Goal: Information Seeking & Learning: Learn about a topic

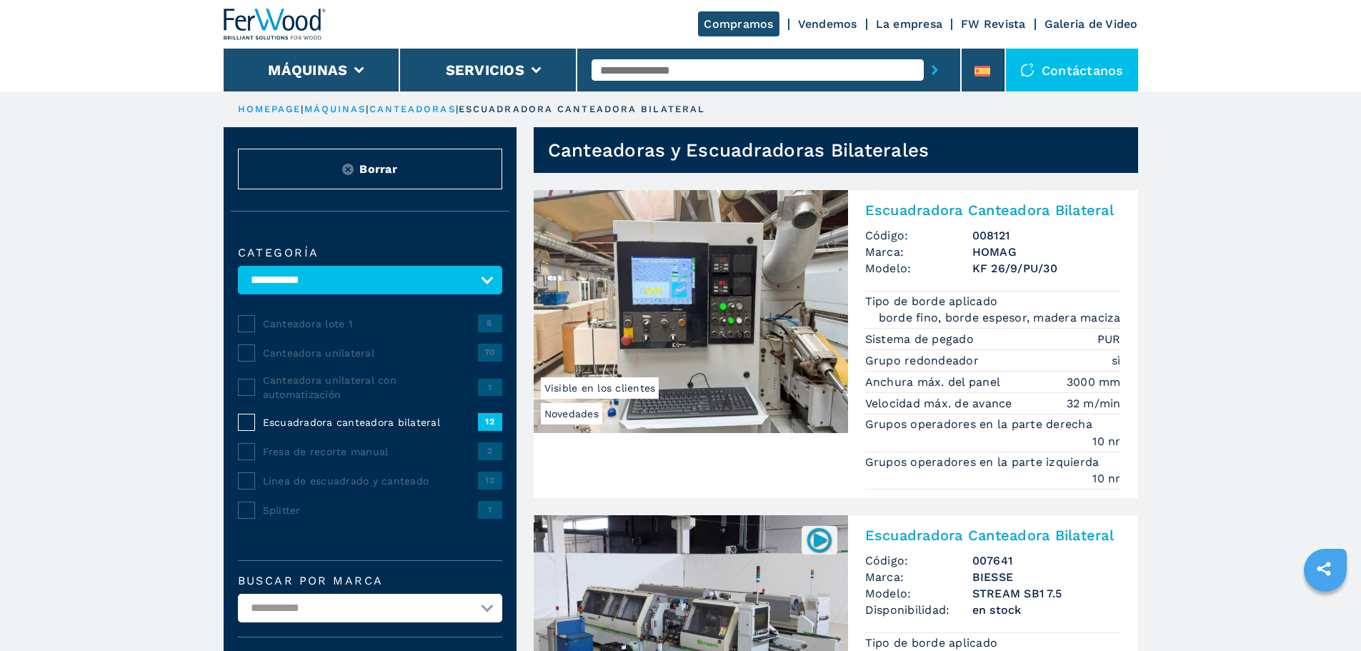
select select "**********"
click at [640, 64] on input "text" at bounding box center [758, 69] width 332 height 21
type input "****"
click at [924, 54] on button "submit-button" at bounding box center [935, 70] width 22 height 33
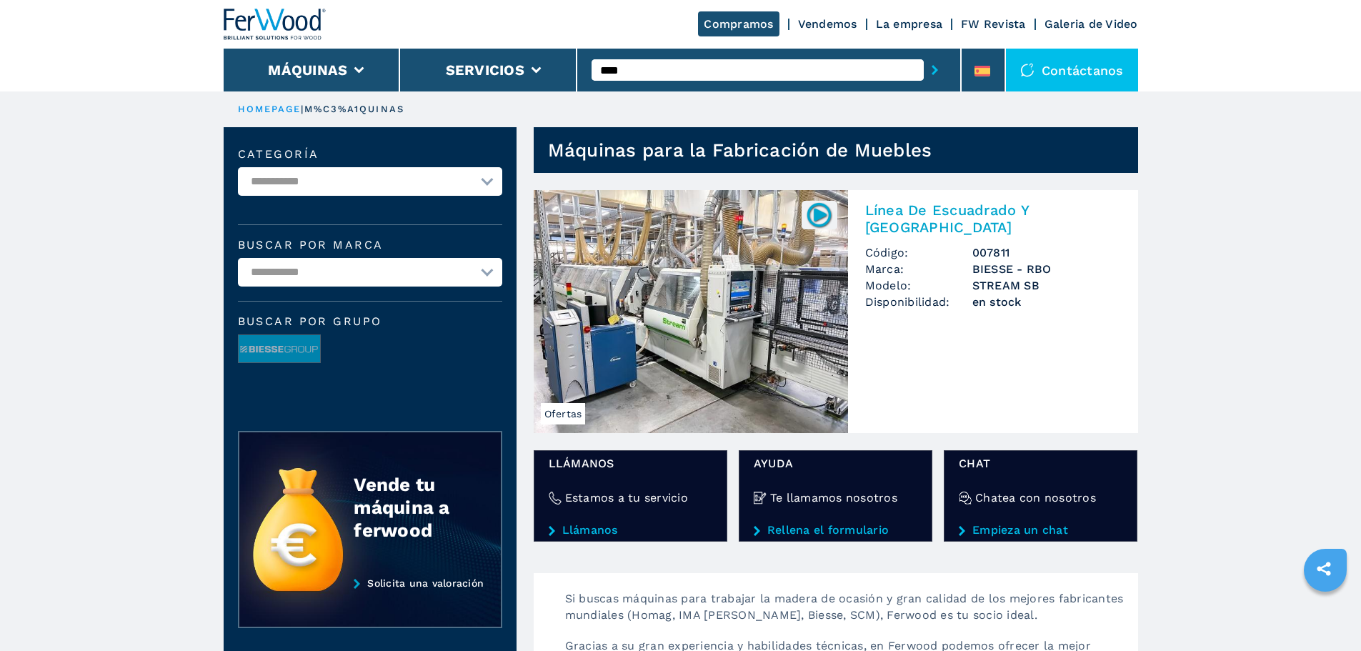
click at [661, 307] on img at bounding box center [691, 311] width 314 height 243
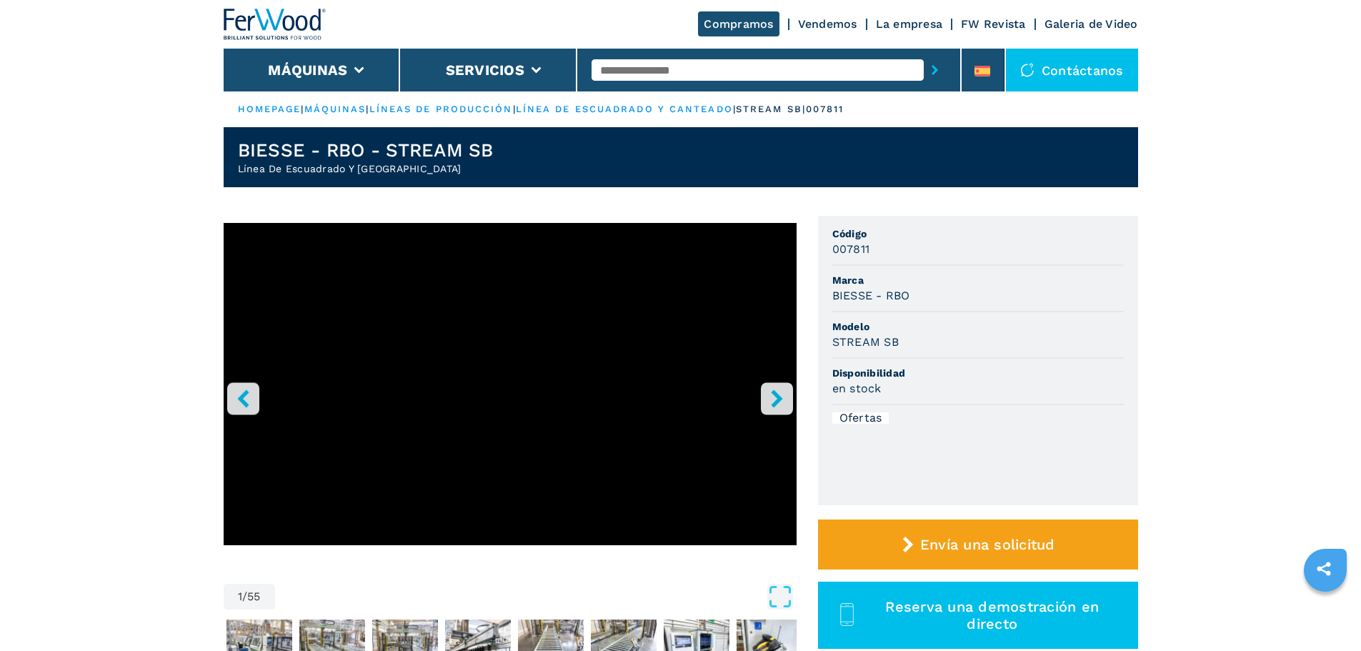
click at [775, 398] on icon "right-button" at bounding box center [777, 398] width 18 height 18
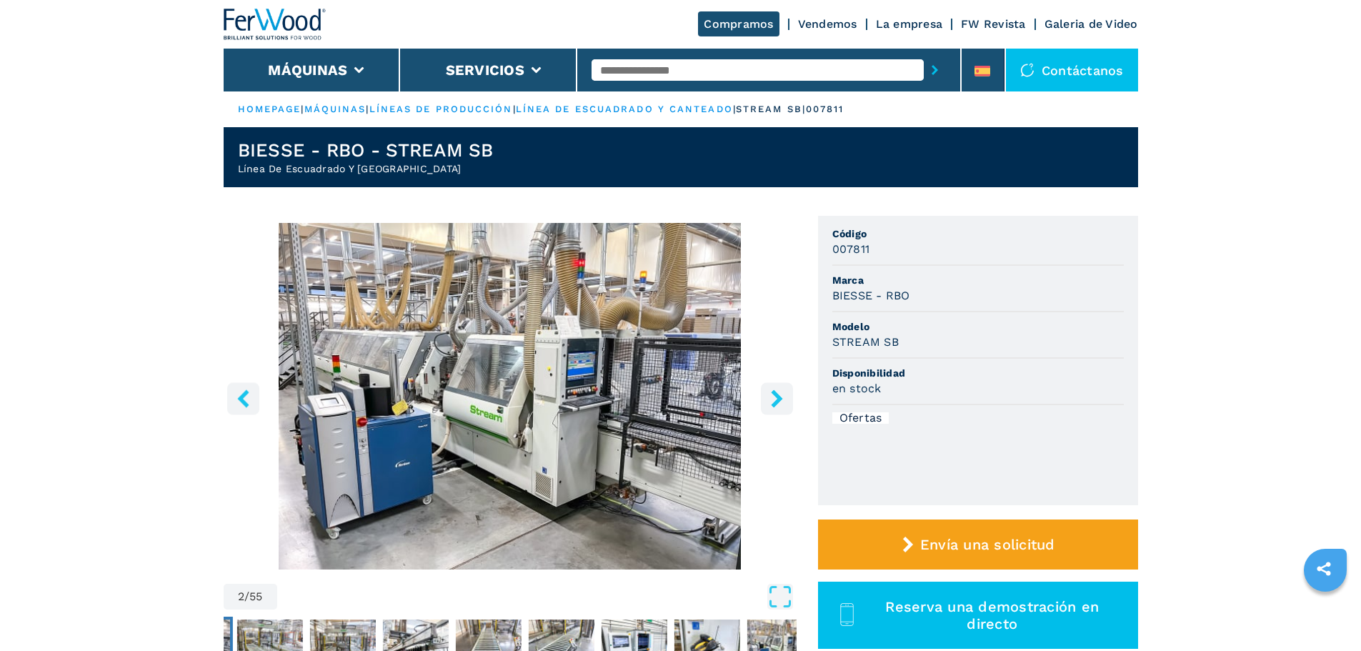
click at [775, 398] on icon "right-button" at bounding box center [777, 398] width 18 height 18
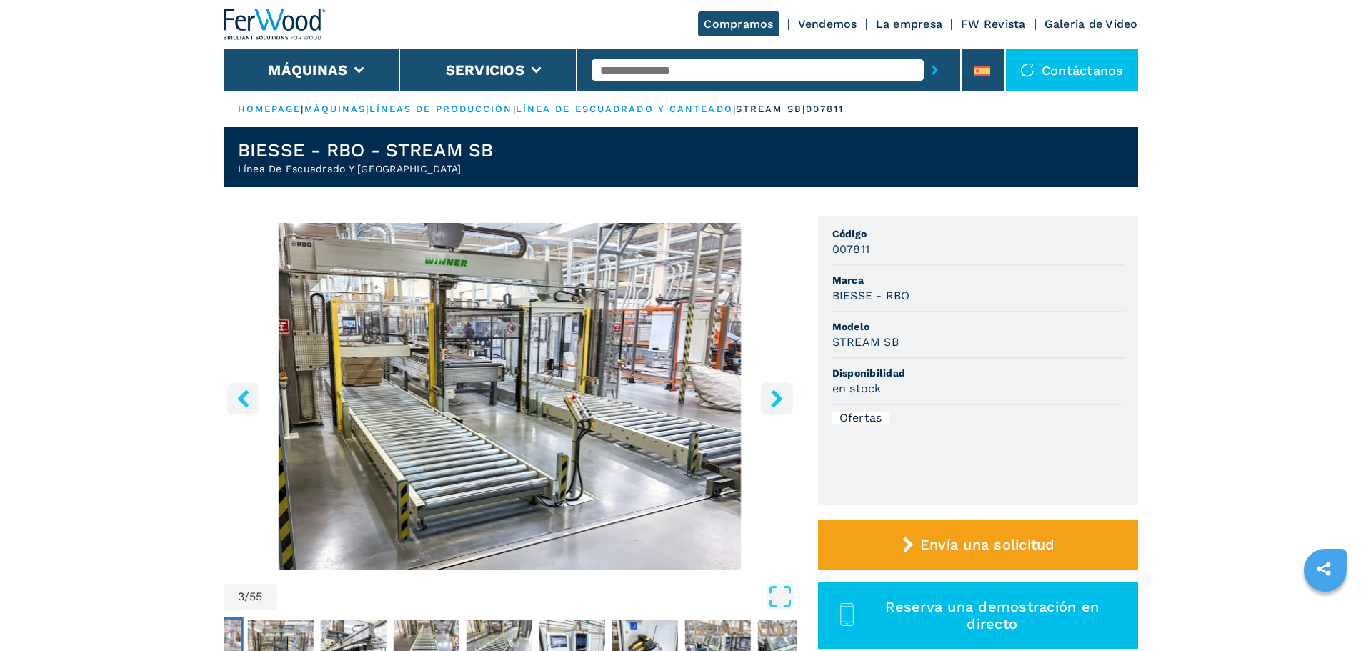
click at [775, 398] on icon "right-button" at bounding box center [777, 398] width 18 height 18
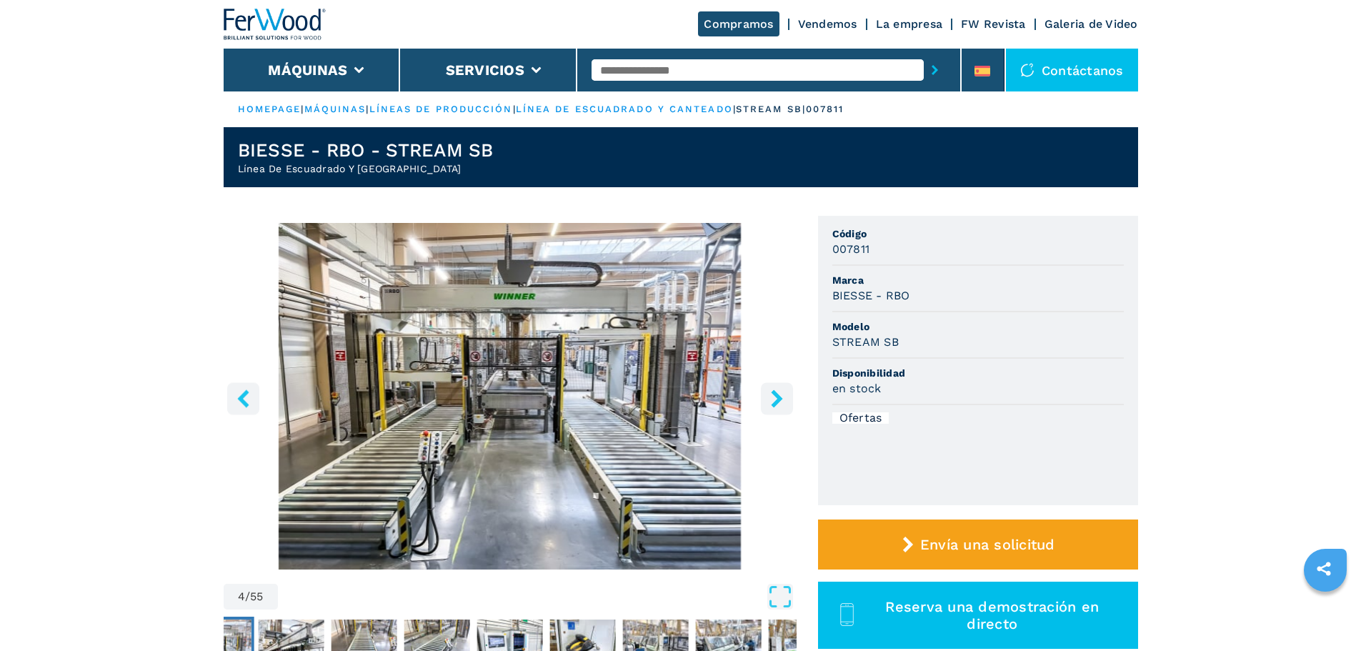
click at [775, 398] on icon "right-button" at bounding box center [777, 398] width 18 height 18
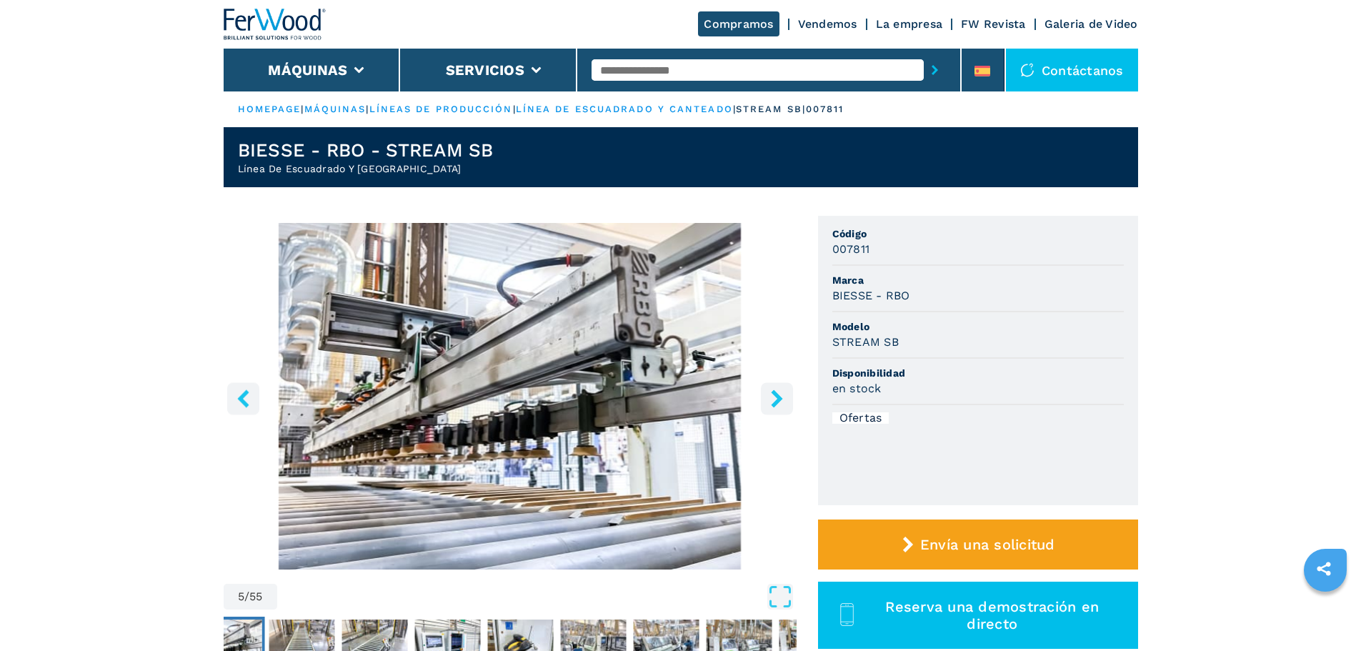
click at [776, 398] on icon "right-button" at bounding box center [777, 398] width 18 height 18
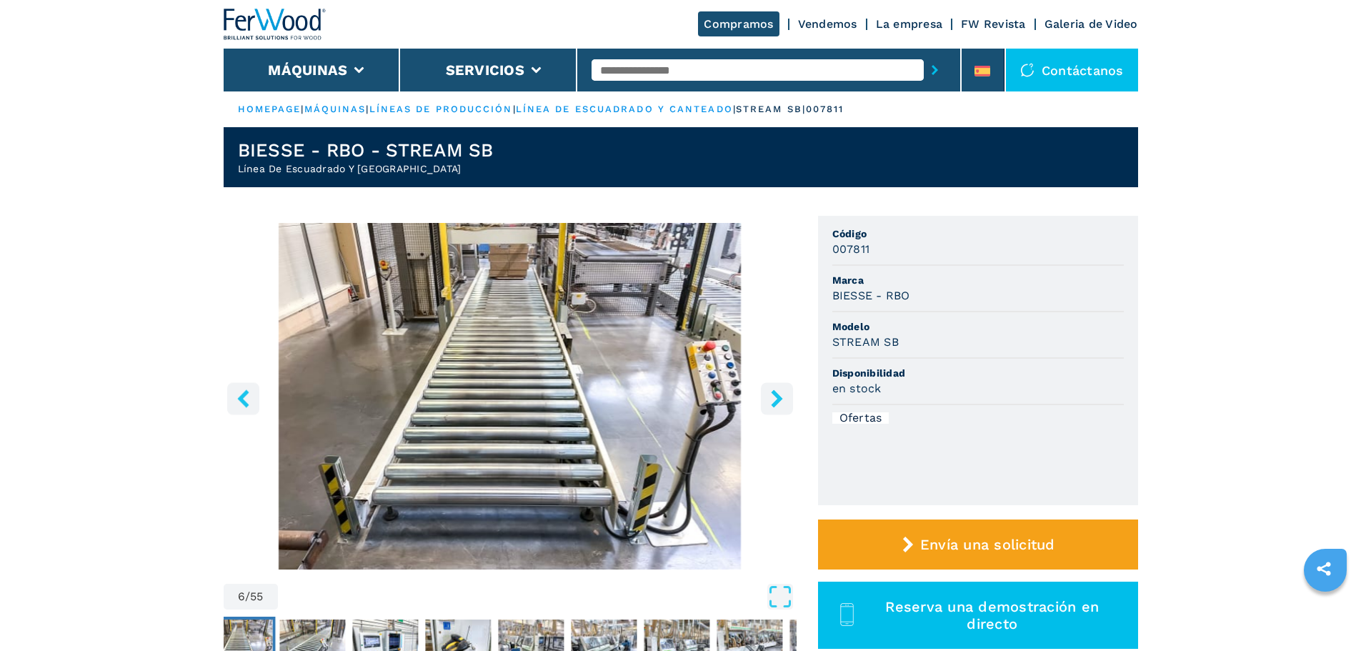
click at [776, 398] on icon "right-button" at bounding box center [777, 398] width 18 height 18
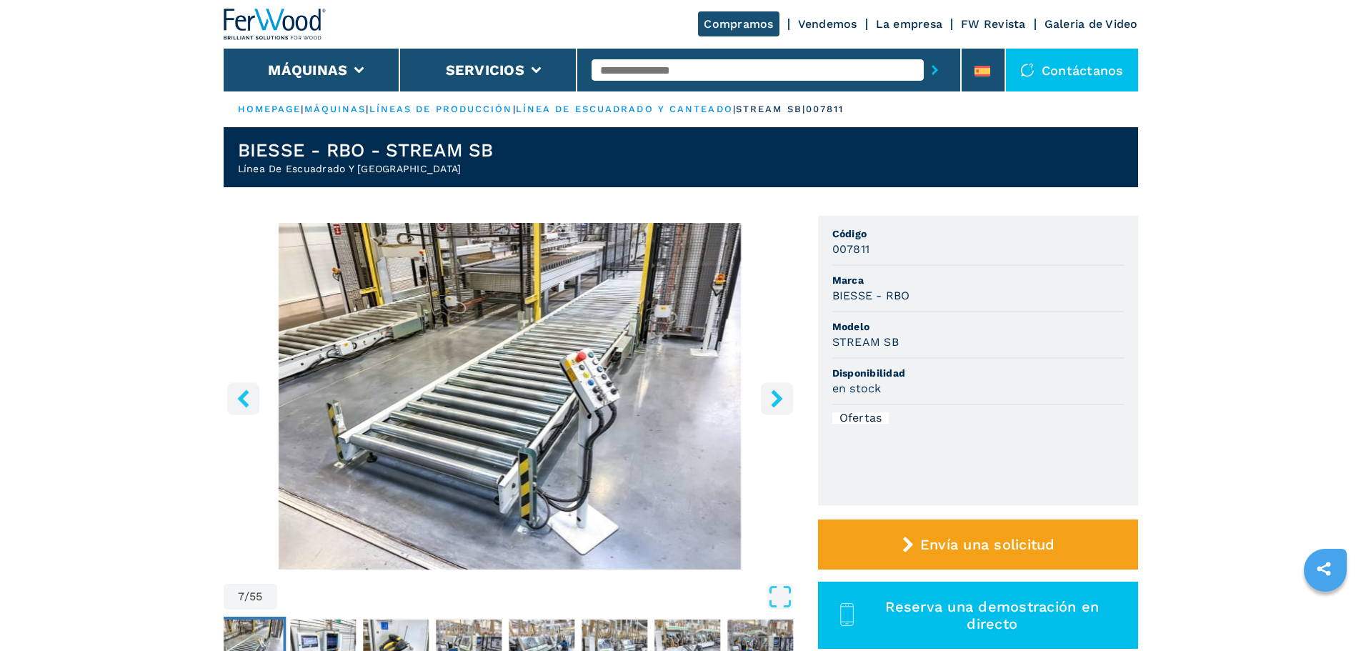
click at [776, 398] on icon "right-button" at bounding box center [777, 398] width 18 height 18
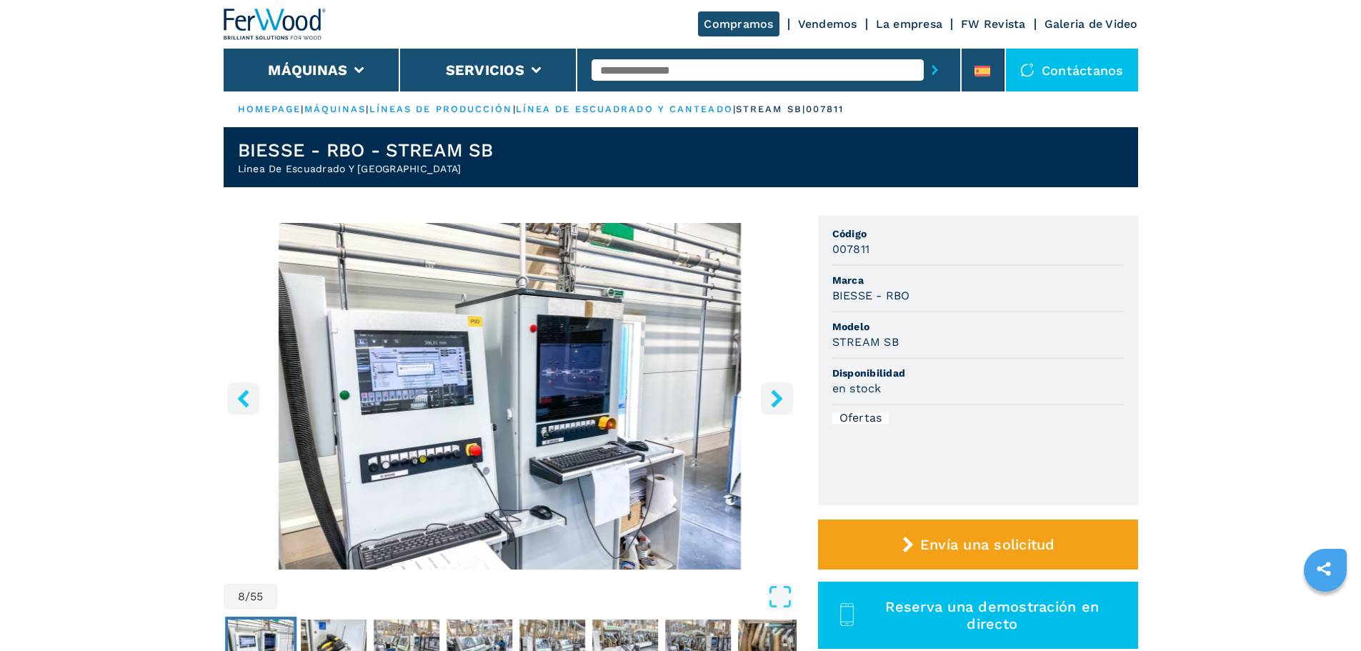
click at [777, 400] on icon "right-button" at bounding box center [776, 398] width 11 height 18
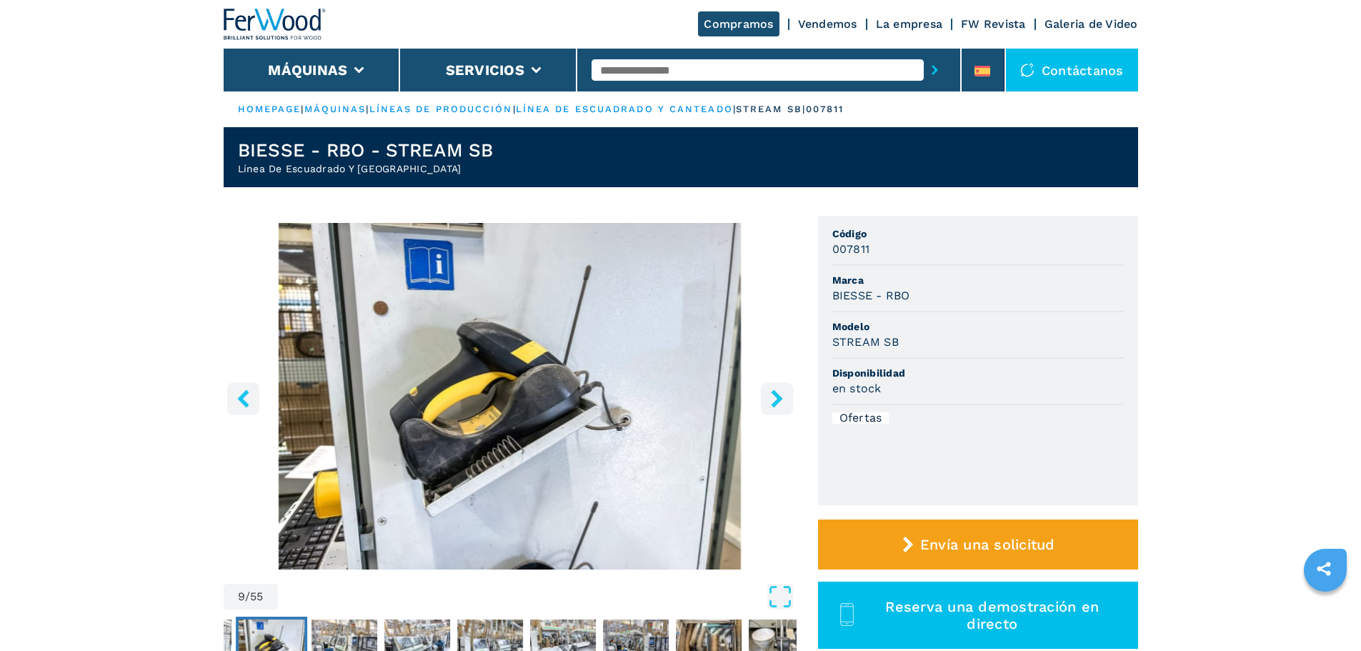
click at [777, 400] on icon "right-button" at bounding box center [776, 398] width 11 height 18
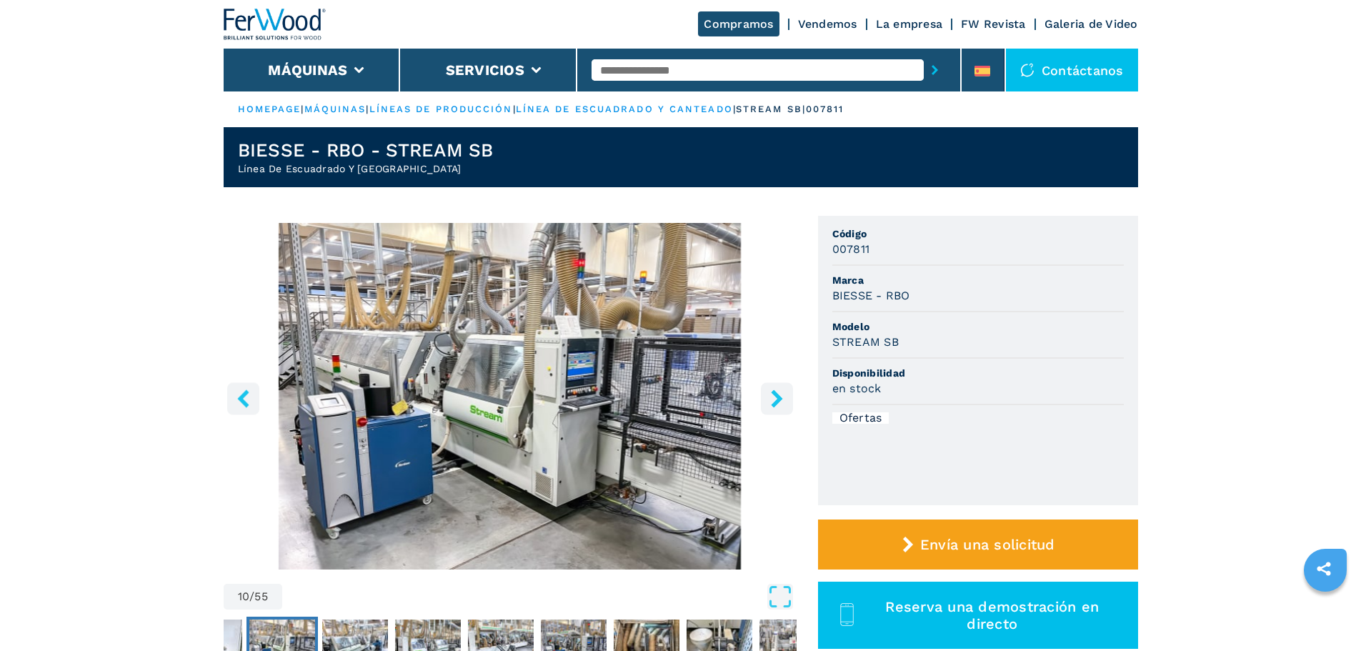
click at [777, 400] on icon "right-button" at bounding box center [776, 398] width 11 height 18
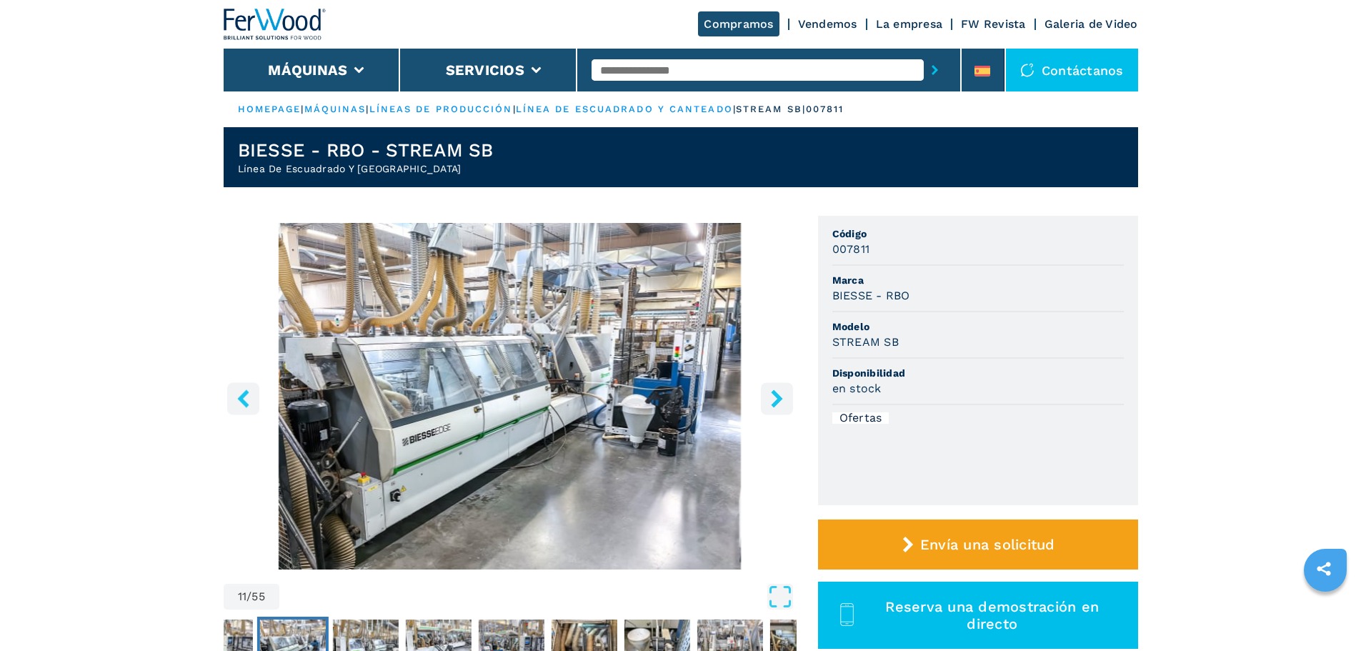
click at [777, 400] on icon "right-button" at bounding box center [776, 398] width 11 height 18
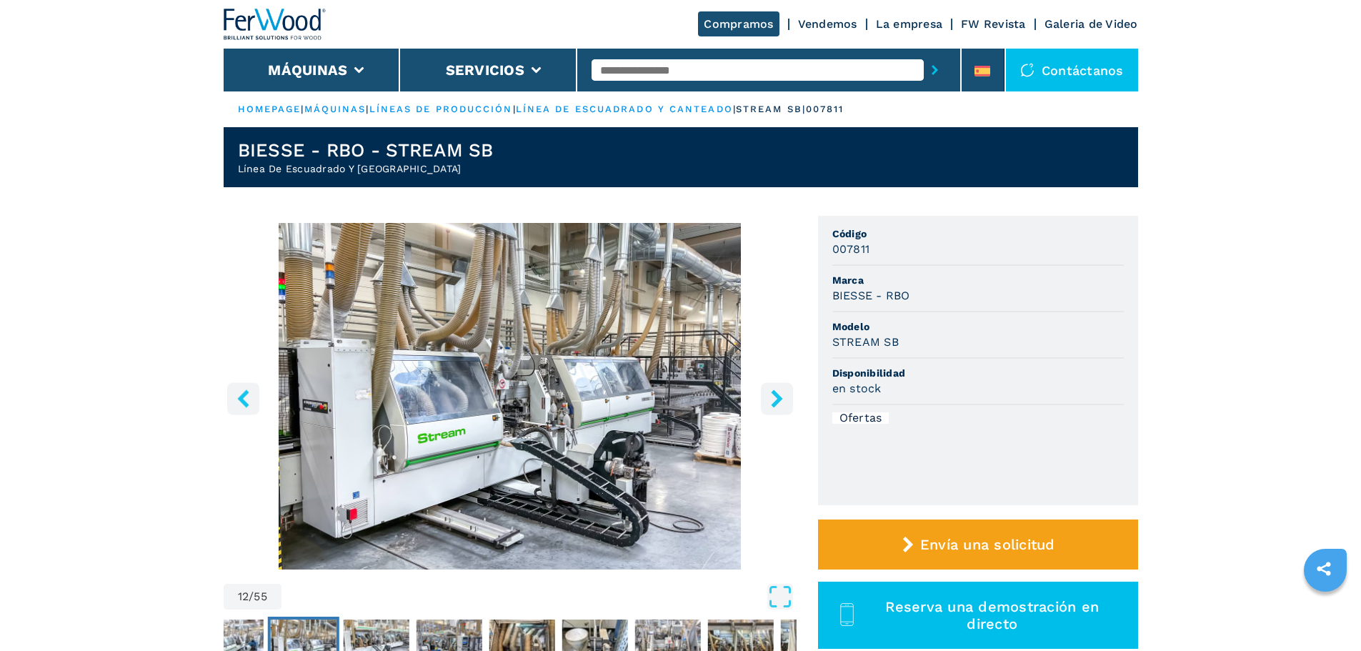
click at [604, 69] on input "text" at bounding box center [758, 69] width 332 height 21
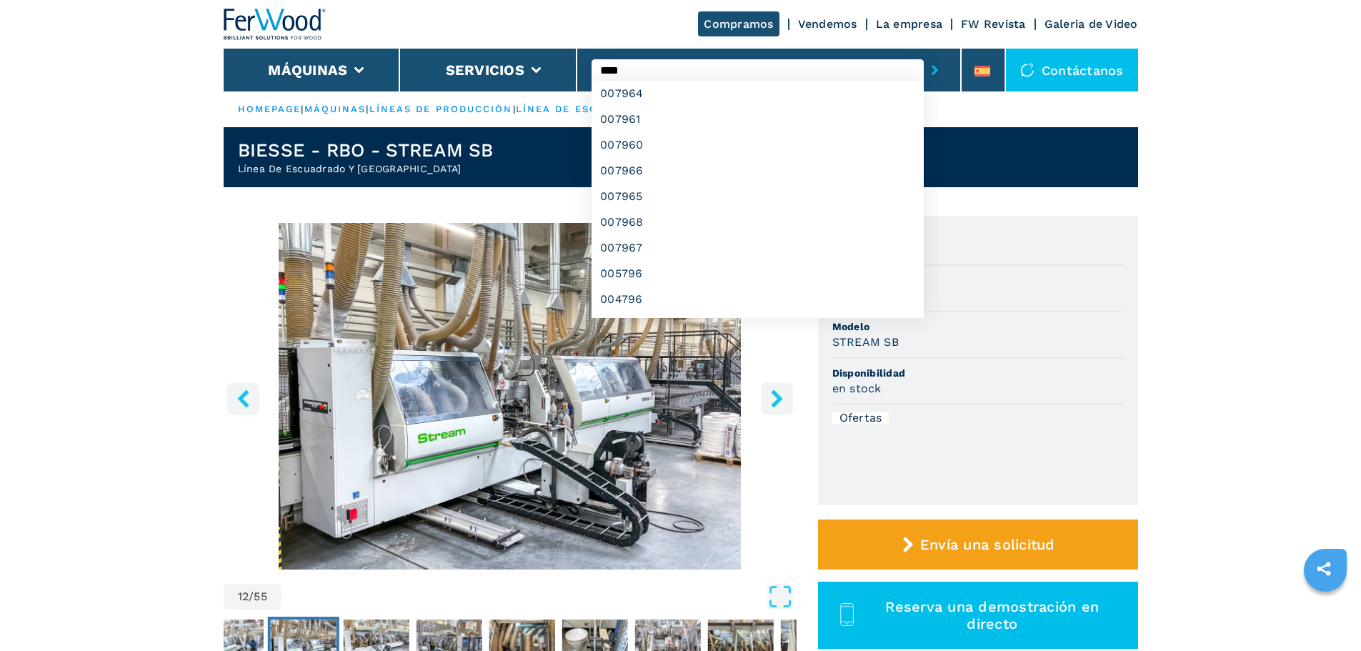
type input "****"
click at [924, 54] on button "submit-button" at bounding box center [935, 70] width 22 height 33
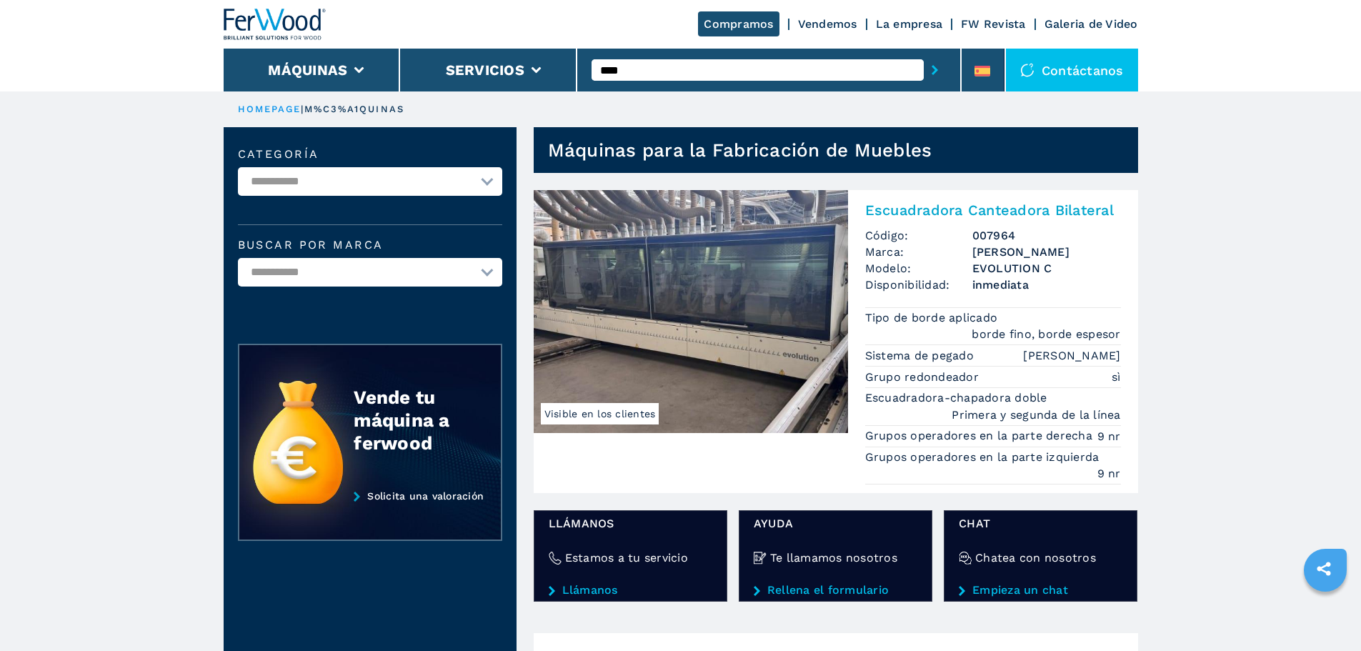
click at [727, 253] on img at bounding box center [691, 311] width 314 height 243
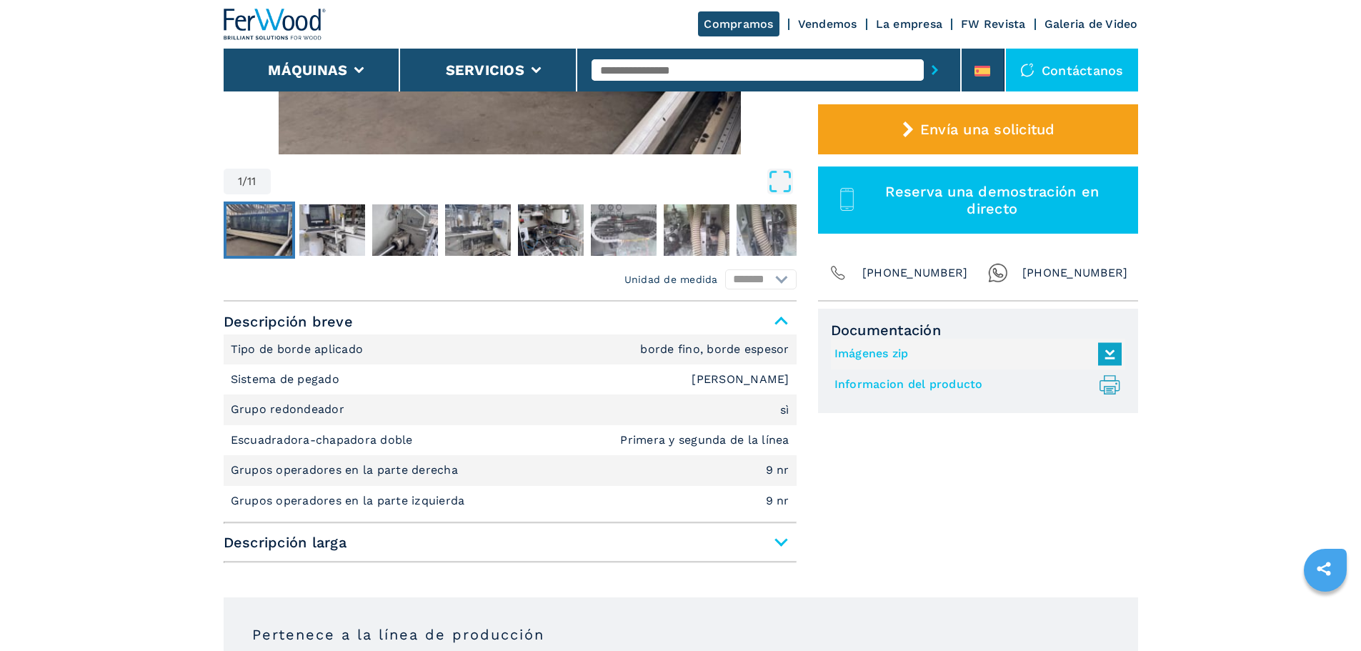
scroll to position [429, 0]
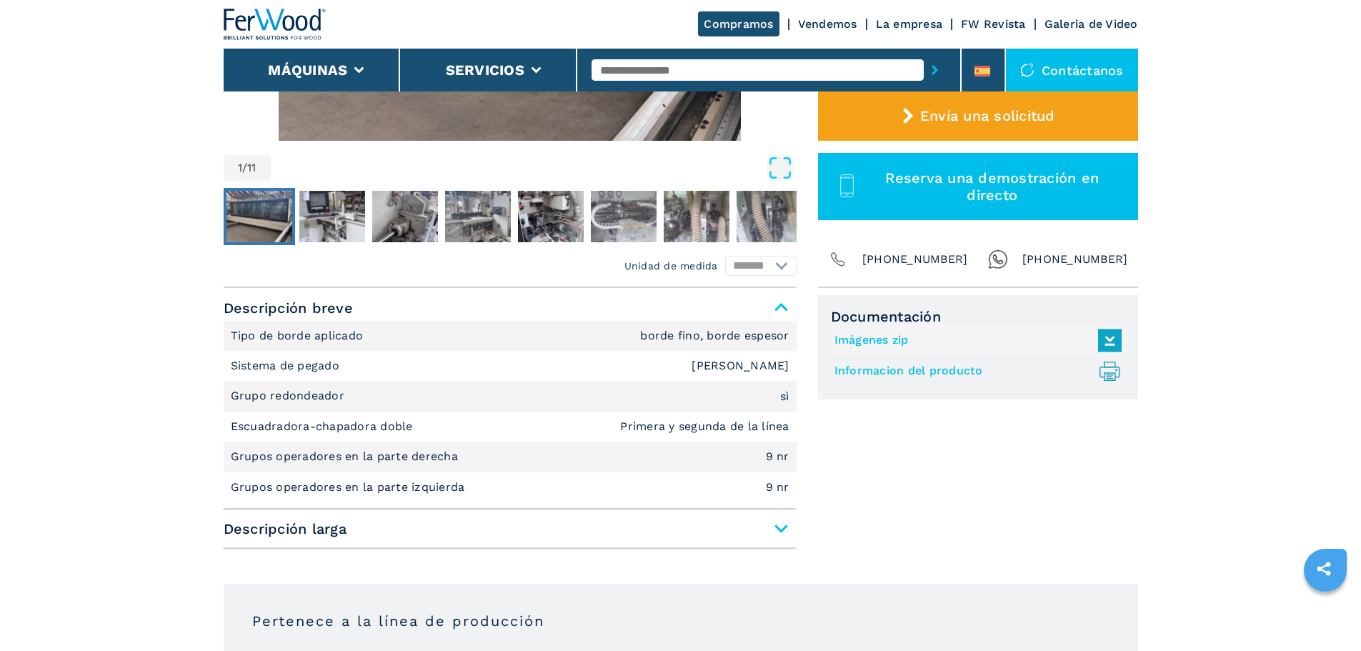
click at [770, 542] on div "Descripción breve Tipo de borde aplicado borde fino, borde espesor Sistema de p…" at bounding box center [510, 422] width 573 height 254
click at [778, 527] on span "Descripción larga" at bounding box center [510, 529] width 573 height 26
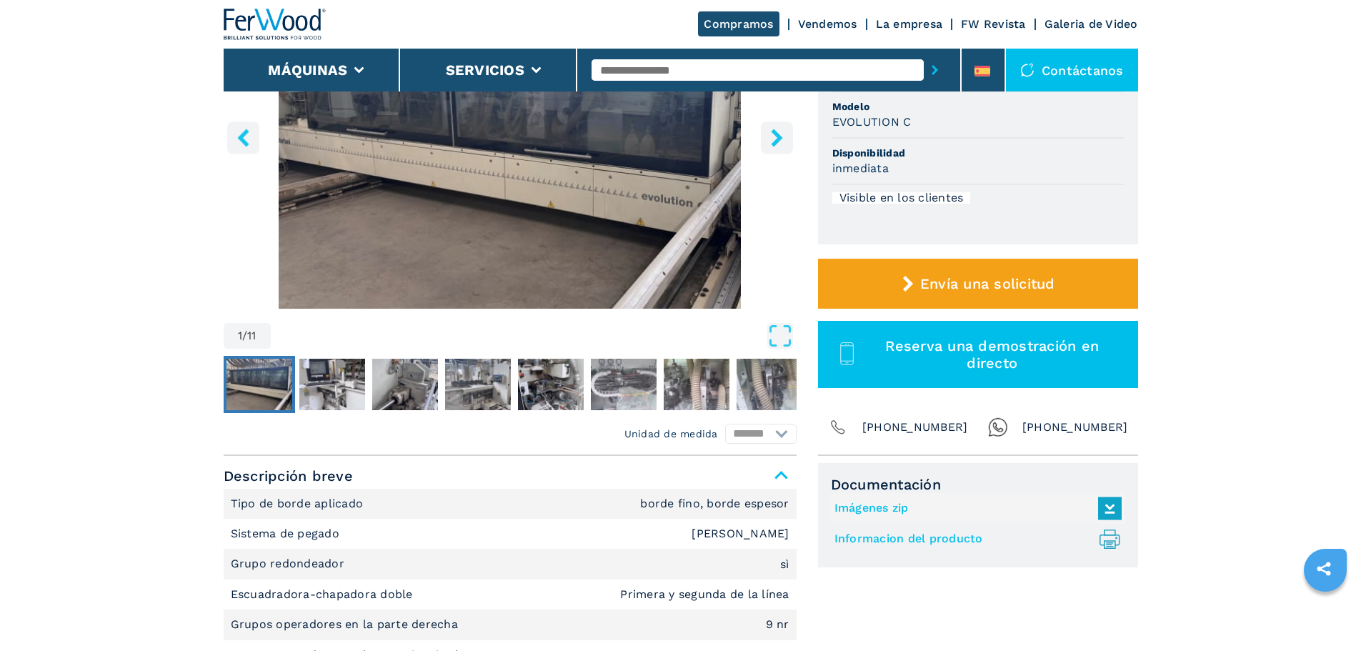
scroll to position [214, 0]
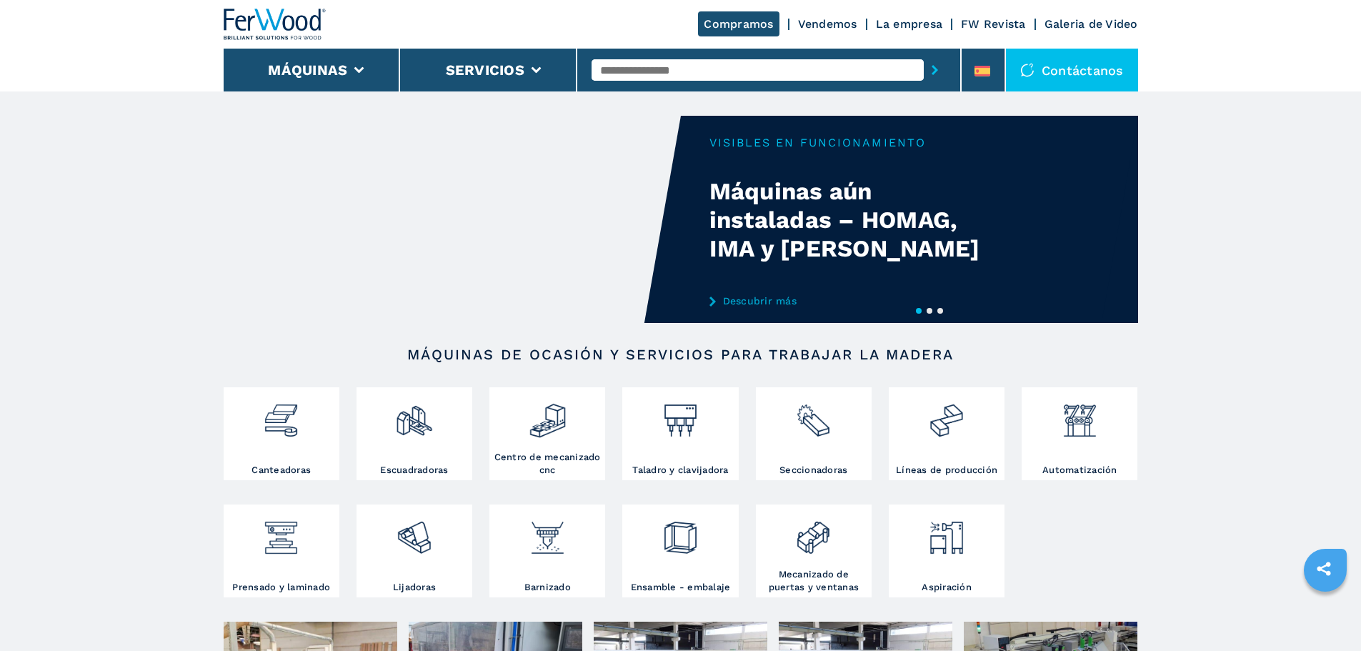
click at [630, 72] on input "text" at bounding box center [758, 69] width 332 height 21
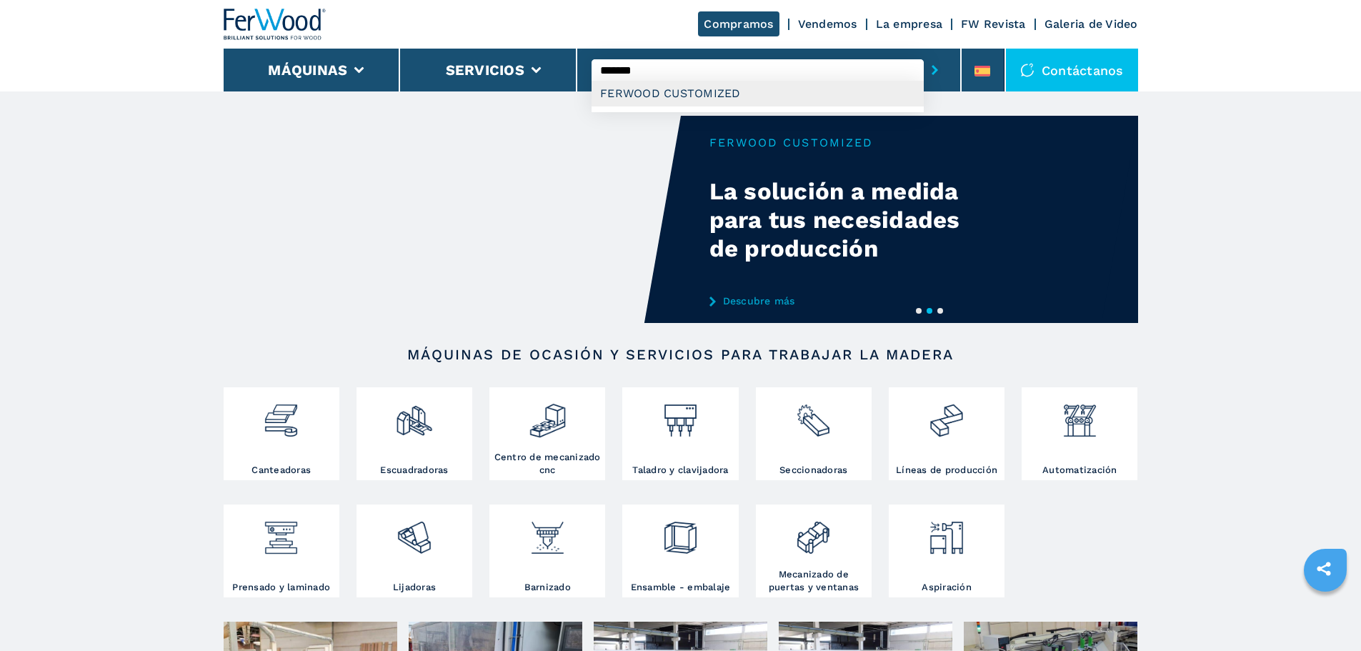
click at [616, 92] on div "FERWOOD CUSTOMIZED" at bounding box center [758, 94] width 332 height 26
type input "**********"
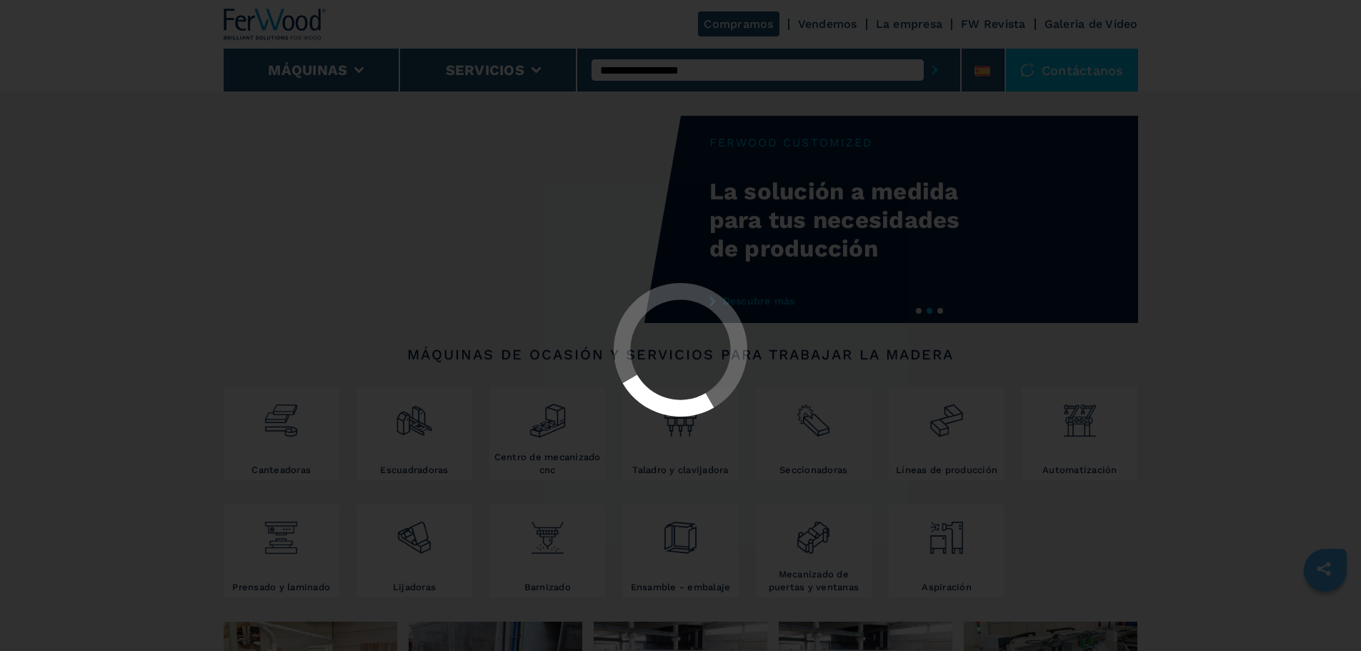
select select "**********"
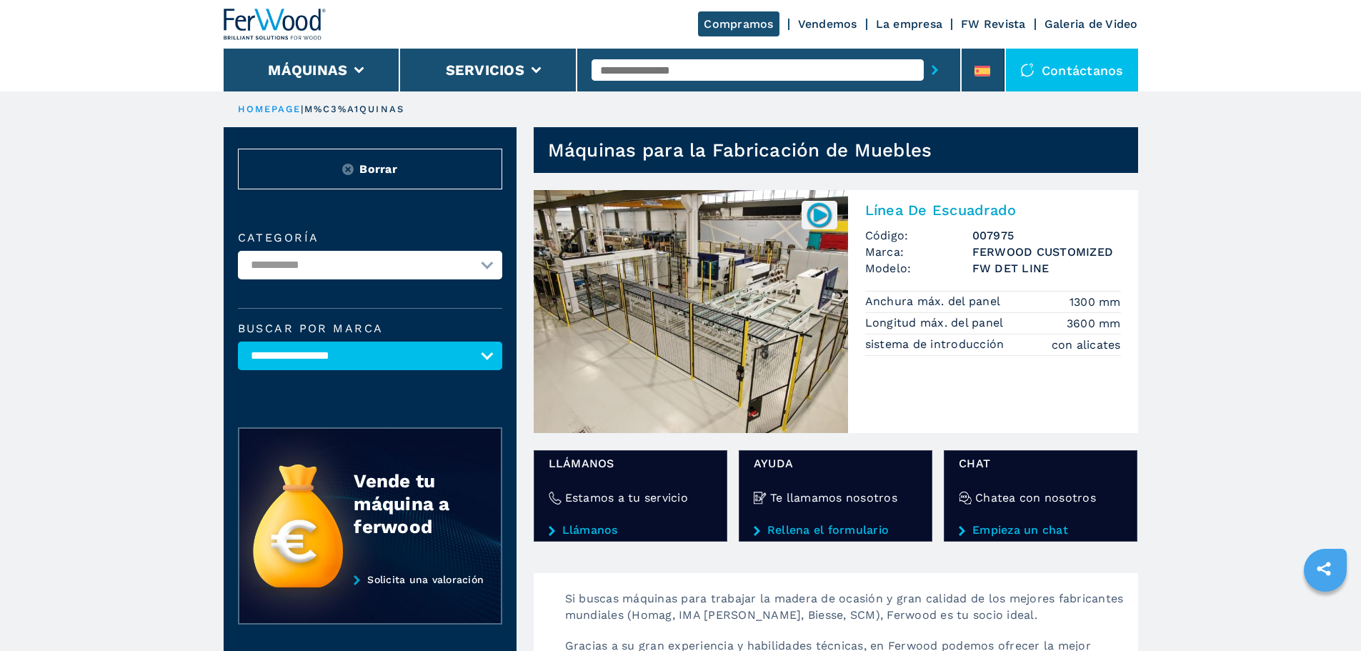
click at [489, 364] on select "**********" at bounding box center [370, 356] width 264 height 29
click at [238, 352] on select "**********" at bounding box center [370, 356] width 264 height 29
click at [304, 359] on select "**********" at bounding box center [370, 356] width 264 height 29
click at [650, 68] on input "text" at bounding box center [758, 69] width 332 height 21
click at [640, 89] on div "FERWOOD CUSTOMIZED" at bounding box center [758, 94] width 332 height 26
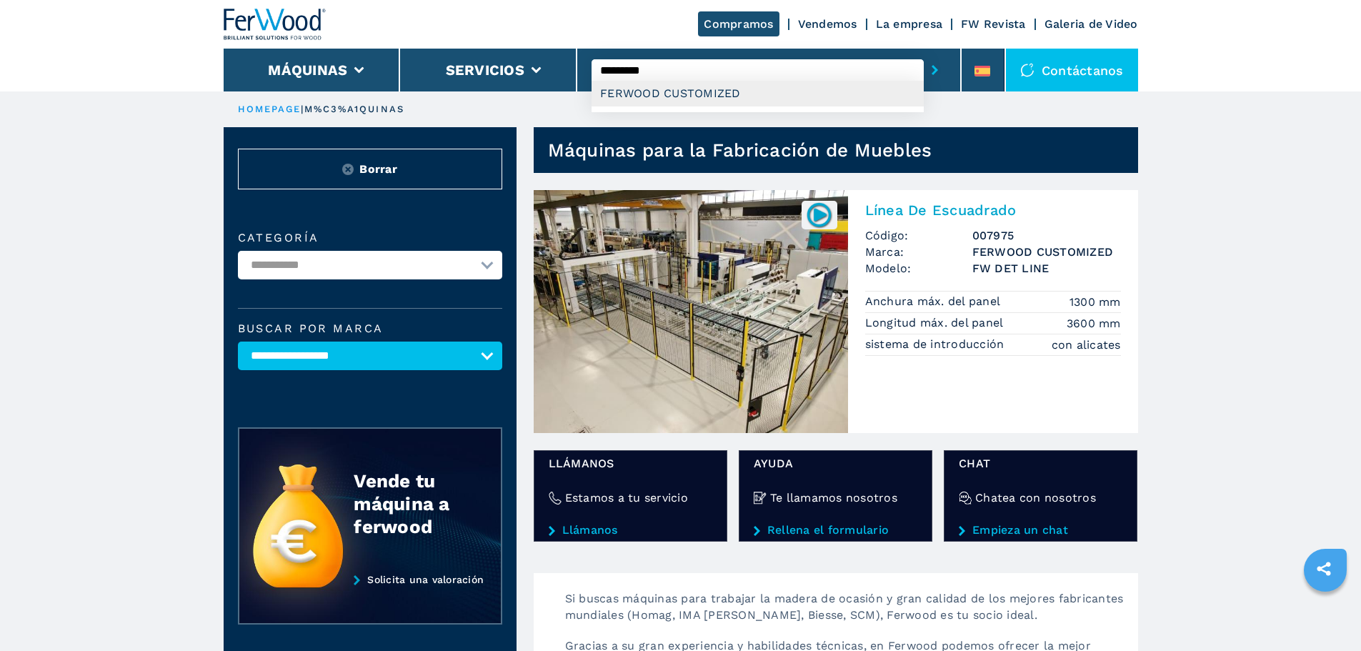
type input "**********"
click at [818, 22] on link "Vendemos" at bounding box center [827, 24] width 59 height 14
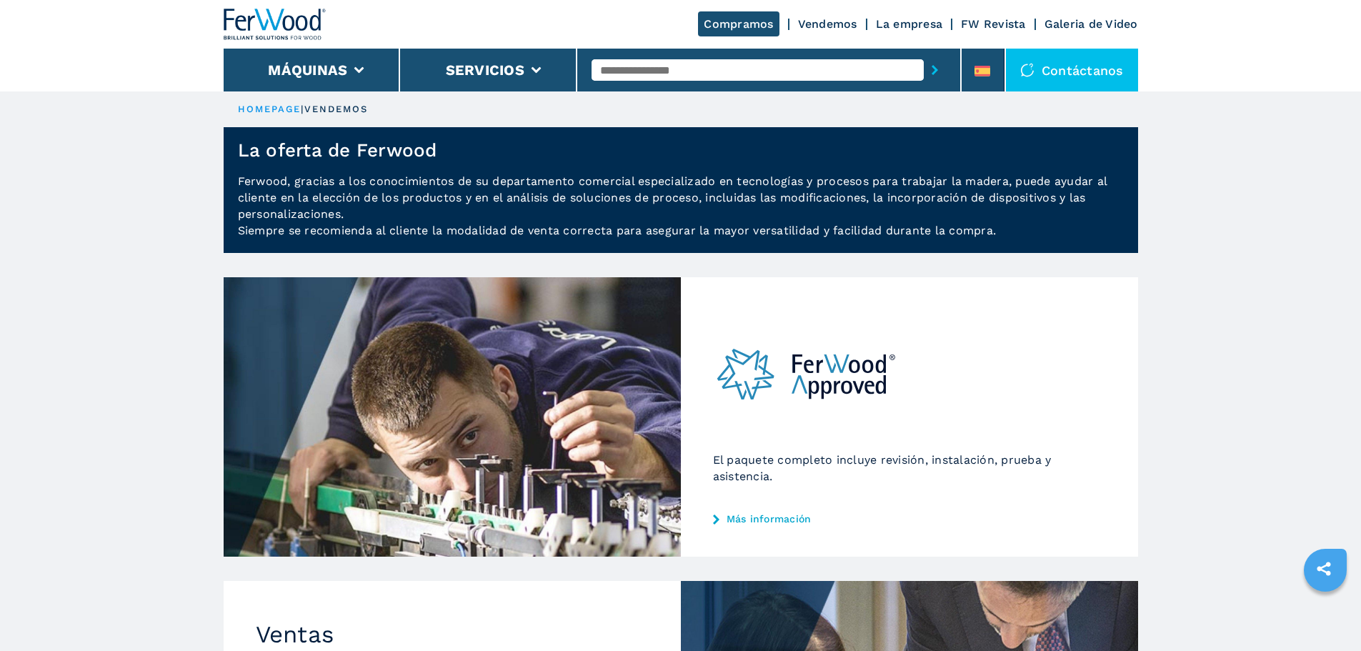
click at [833, 20] on link "Vendemos" at bounding box center [827, 24] width 59 height 14
click at [830, 21] on link "Vendemos" at bounding box center [827, 24] width 59 height 14
click at [830, 23] on link "Vendemos" at bounding box center [827, 24] width 59 height 14
click at [930, 21] on link "La empresa" at bounding box center [909, 24] width 67 height 14
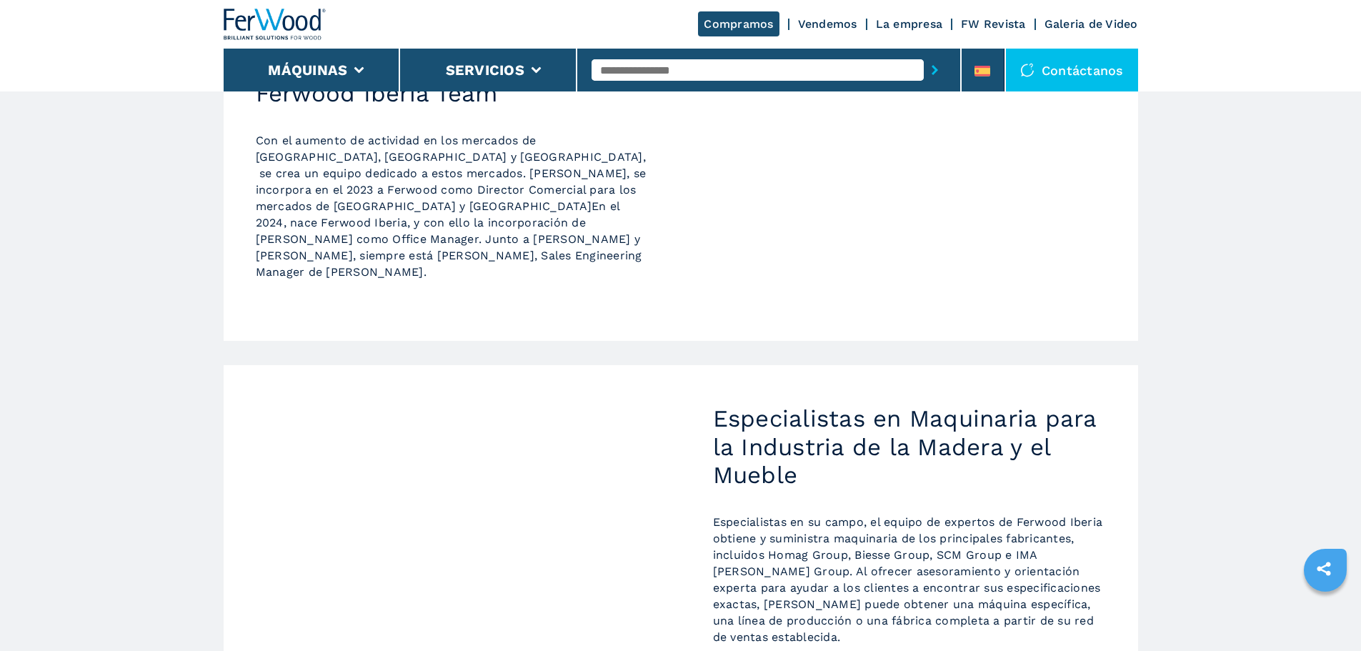
scroll to position [502, 0]
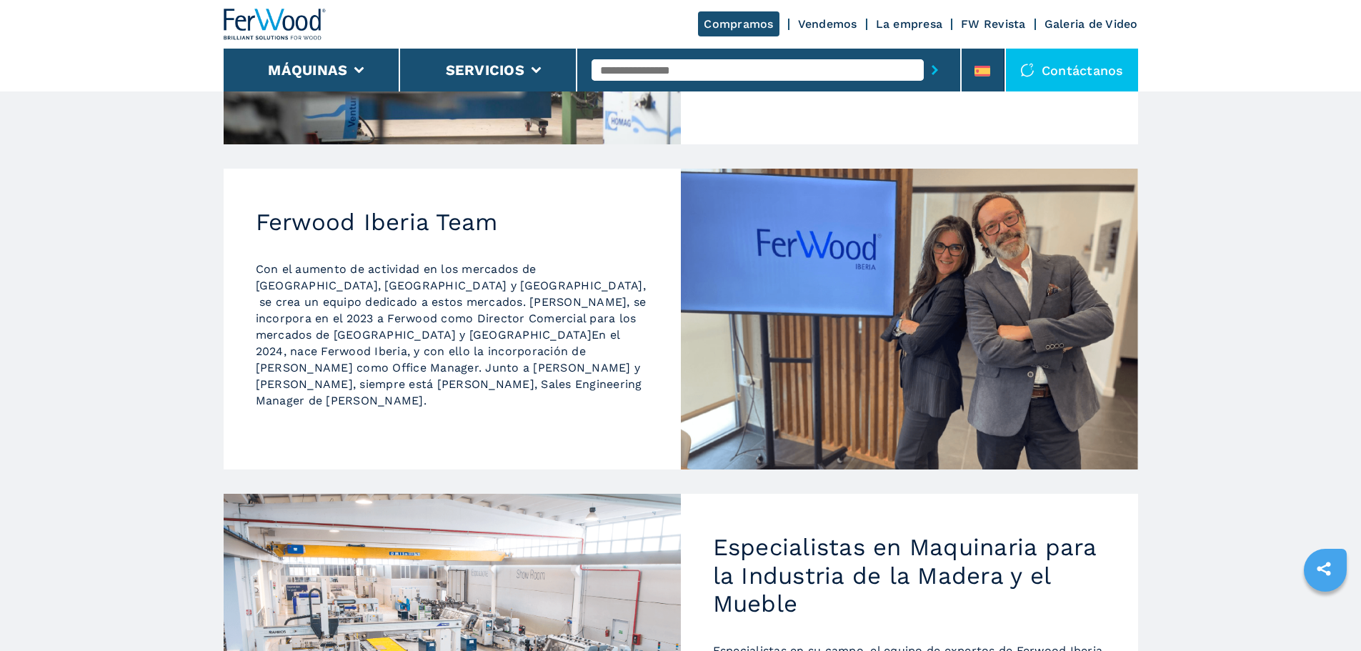
click at [997, 19] on link "FW Revista" at bounding box center [993, 24] width 65 height 14
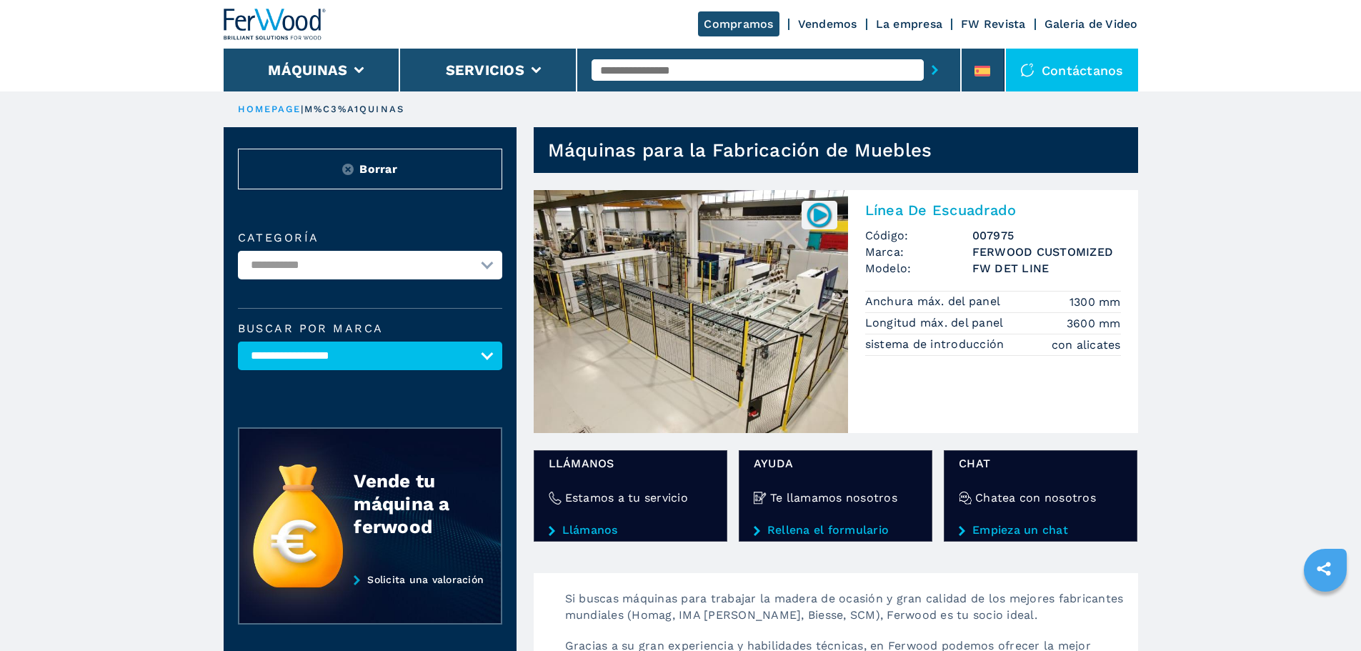
click at [652, 316] on img at bounding box center [691, 311] width 314 height 243
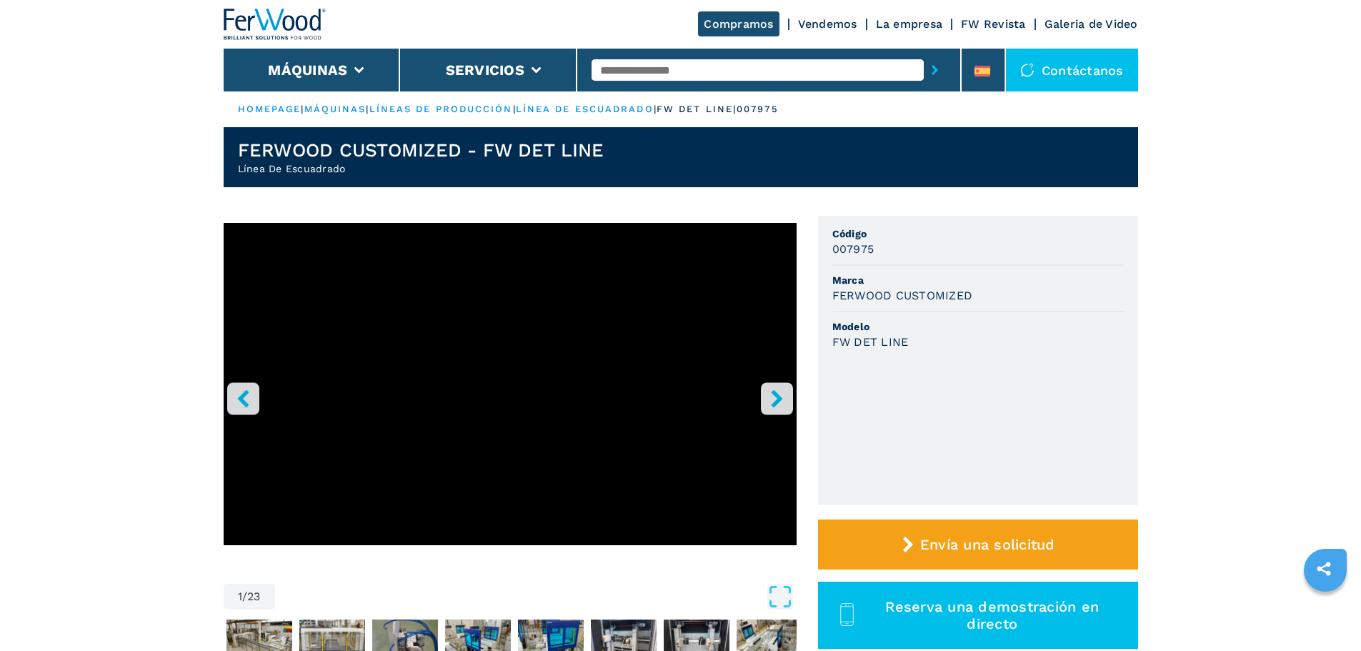
click at [770, 399] on icon "right-button" at bounding box center [777, 398] width 18 height 18
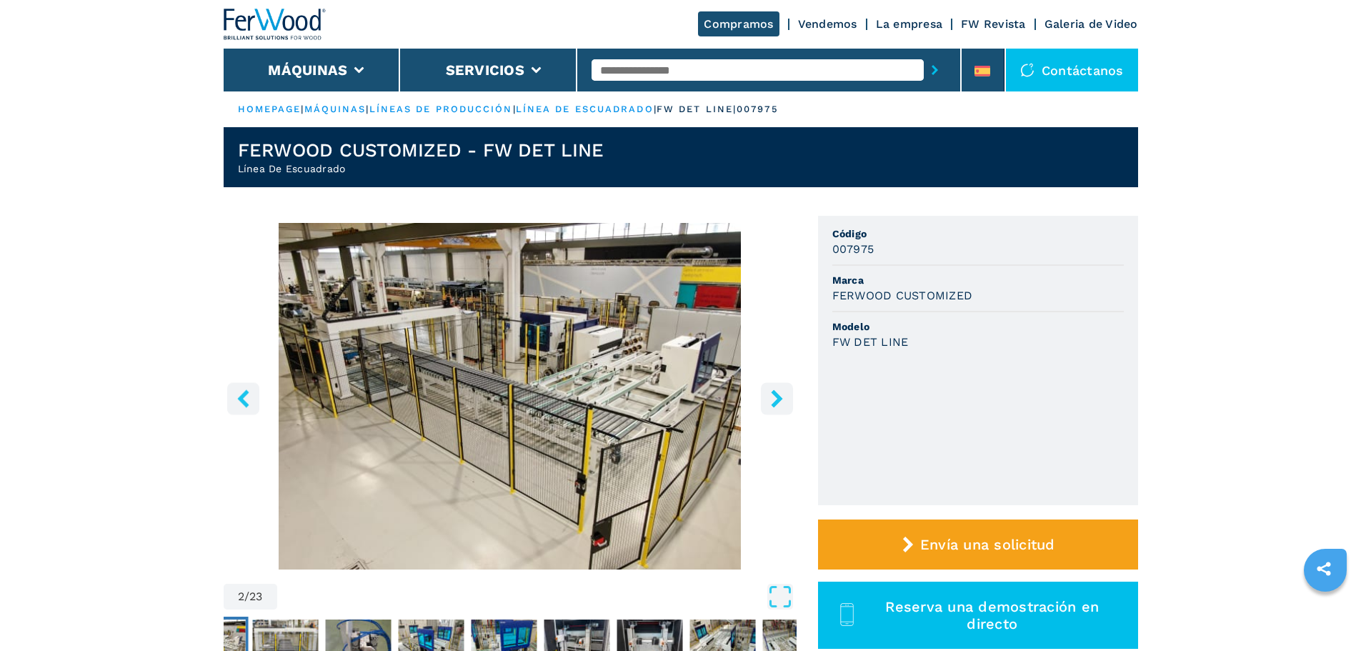
click at [770, 399] on icon "right-button" at bounding box center [777, 398] width 18 height 18
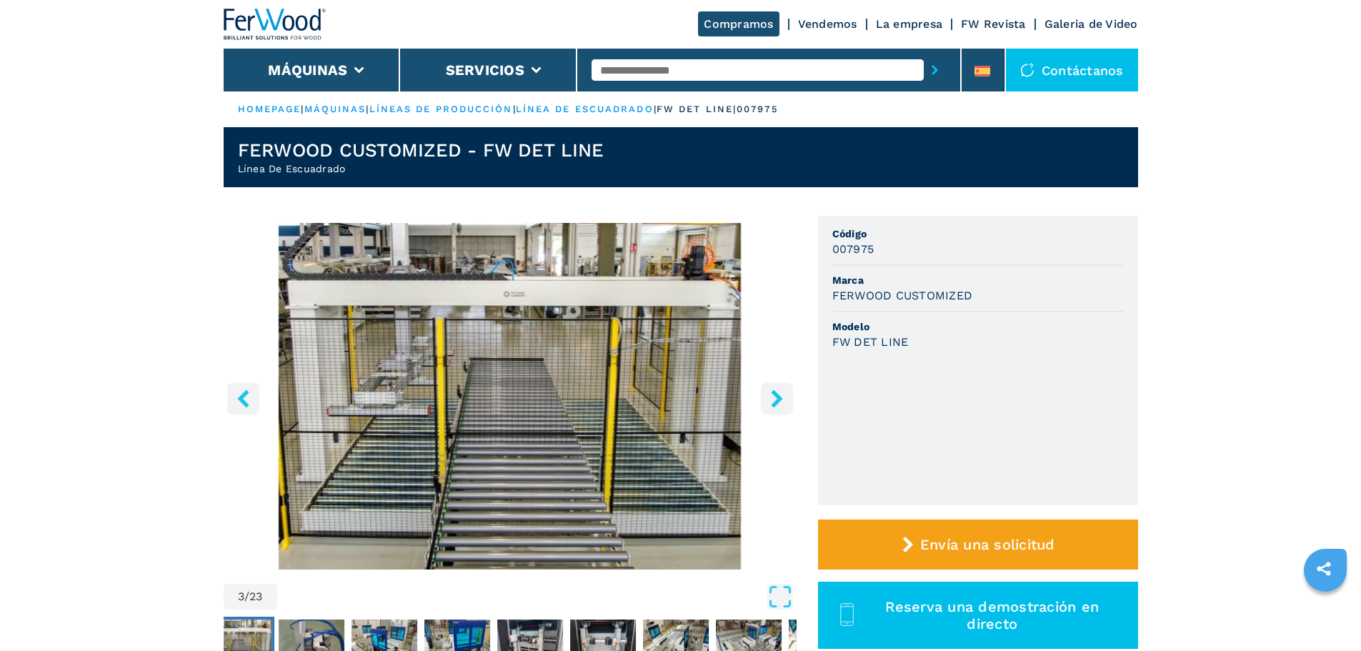
click at [249, 400] on icon "left-button" at bounding box center [243, 398] width 18 height 18
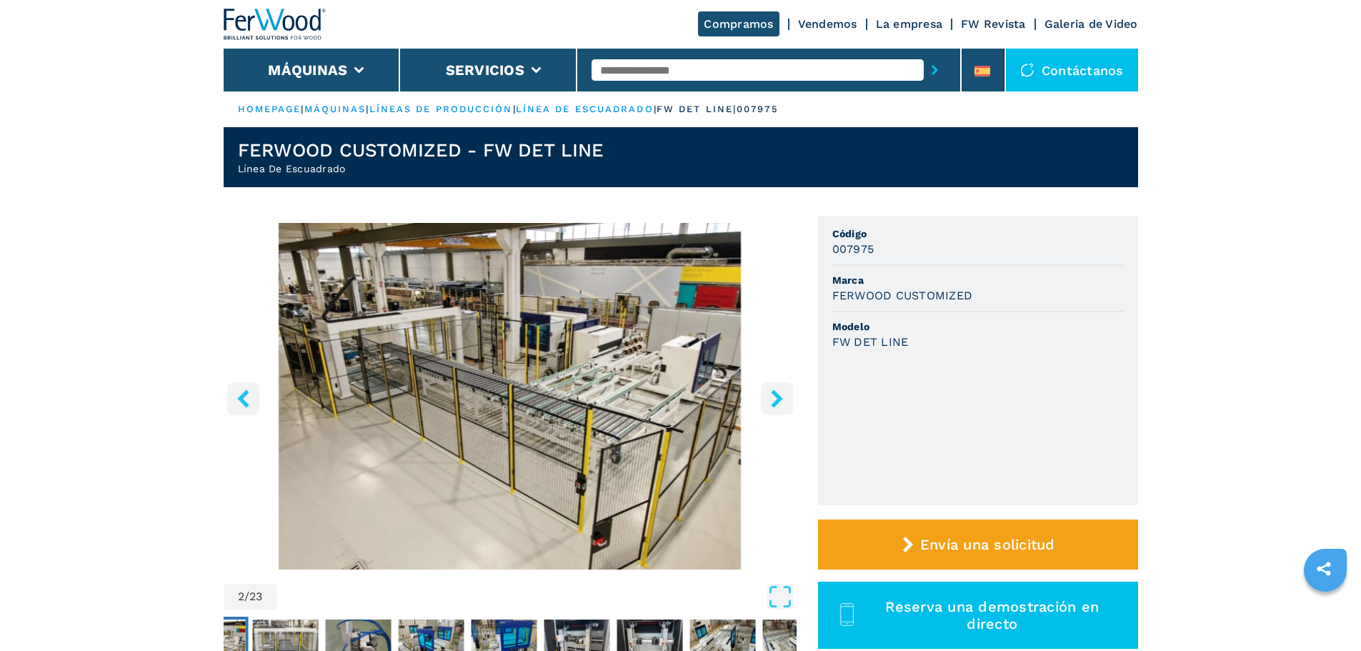
click at [248, 401] on icon "left-button" at bounding box center [243, 398] width 18 height 18
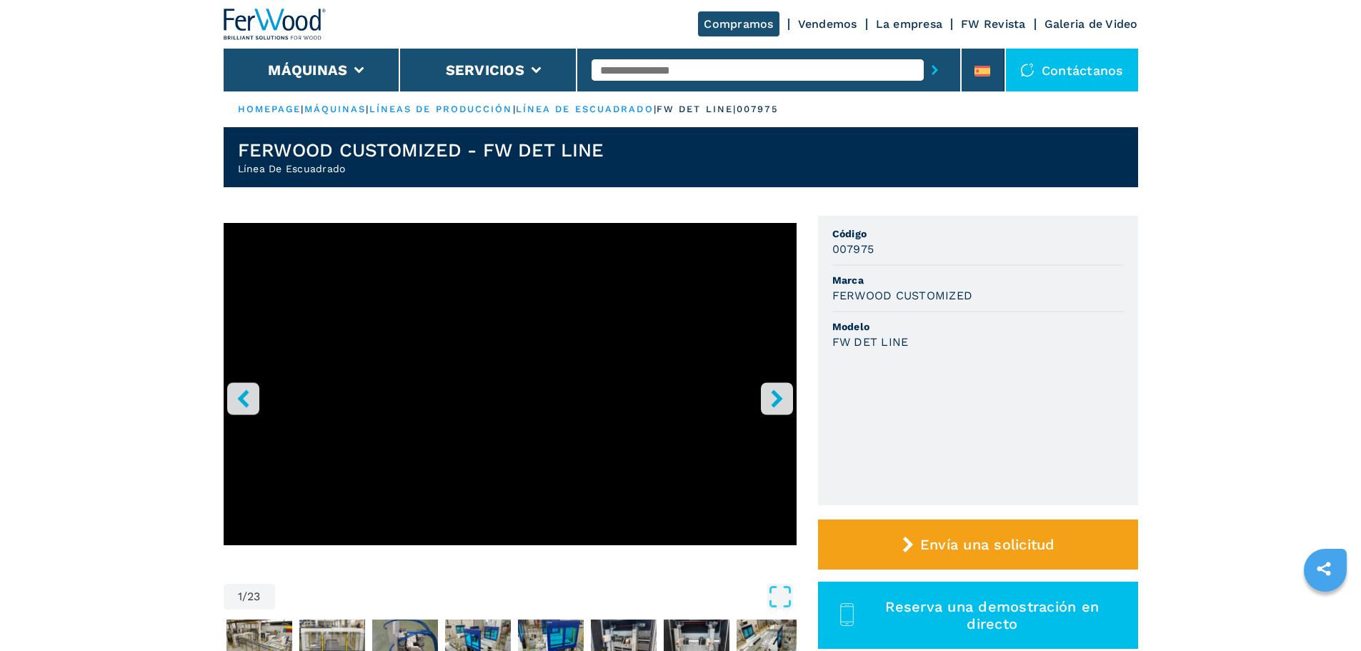
click at [1075, 21] on link "Galeria de Video" at bounding box center [1092, 24] width 94 height 14
